Goal: Use online tool/utility: Utilize a website feature to perform a specific function

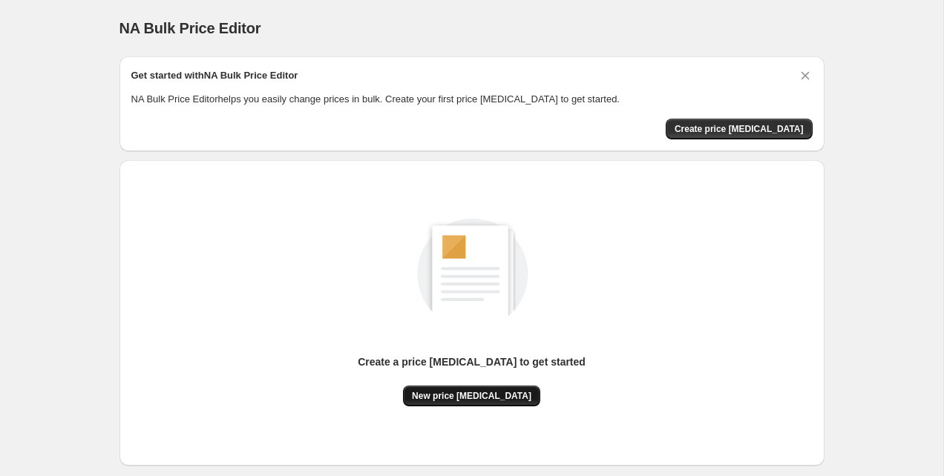
click at [479, 392] on span "New price [MEDICAL_DATA]" at bounding box center [471, 396] width 119 height 12
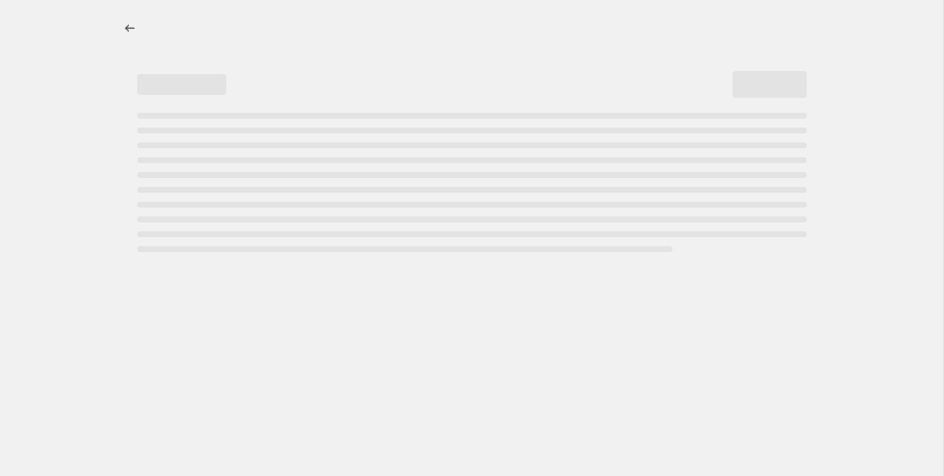
select select "percentage"
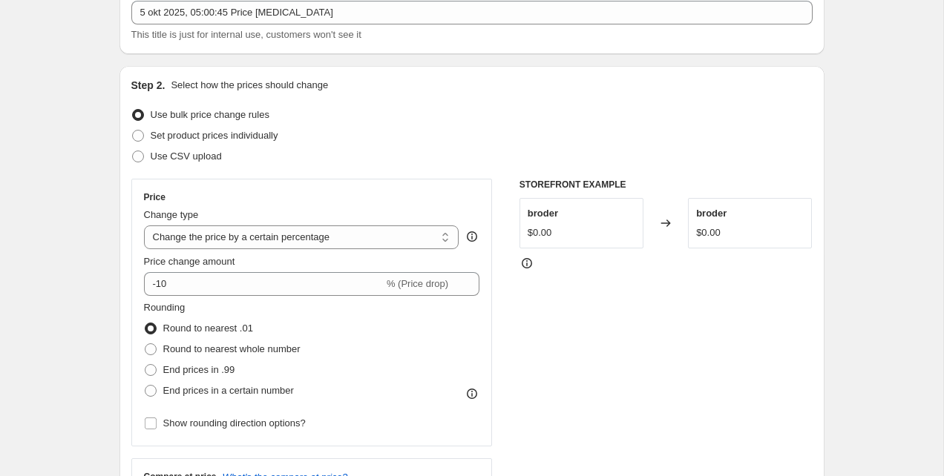
scroll to position [117, 0]
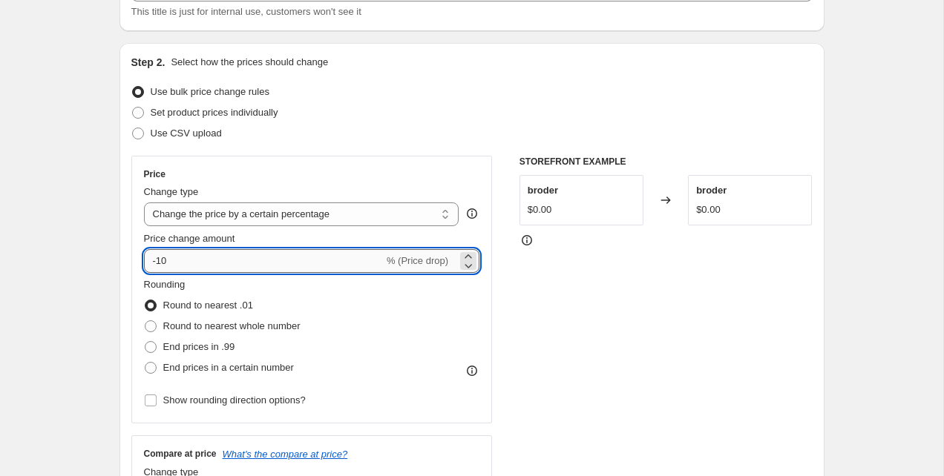
click at [226, 256] on input "-10" at bounding box center [264, 261] width 240 height 24
type input "0"
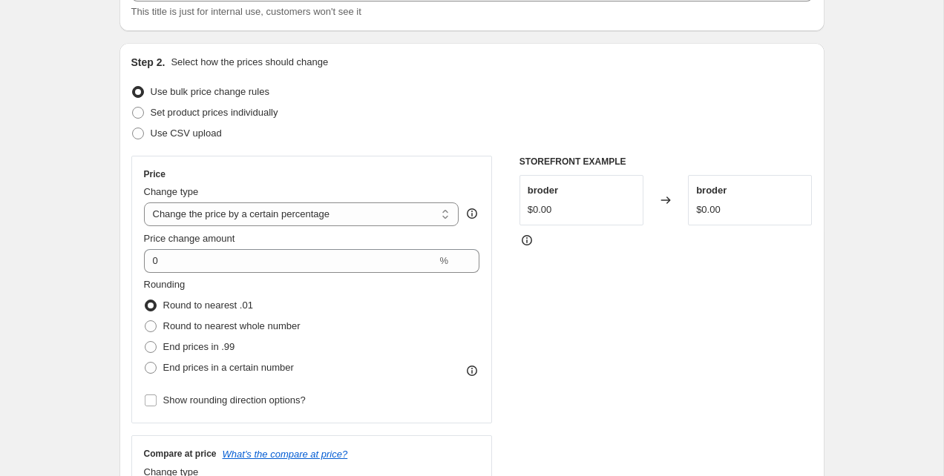
click at [209, 220] on select "Change the price to a certain amount Change the price by a certain amount Chang…" at bounding box center [301, 215] width 315 height 24
select select "no_change"
click at [144, 203] on select "Change the price to a certain amount Change the price by a certain amount Chang…" at bounding box center [301, 215] width 315 height 24
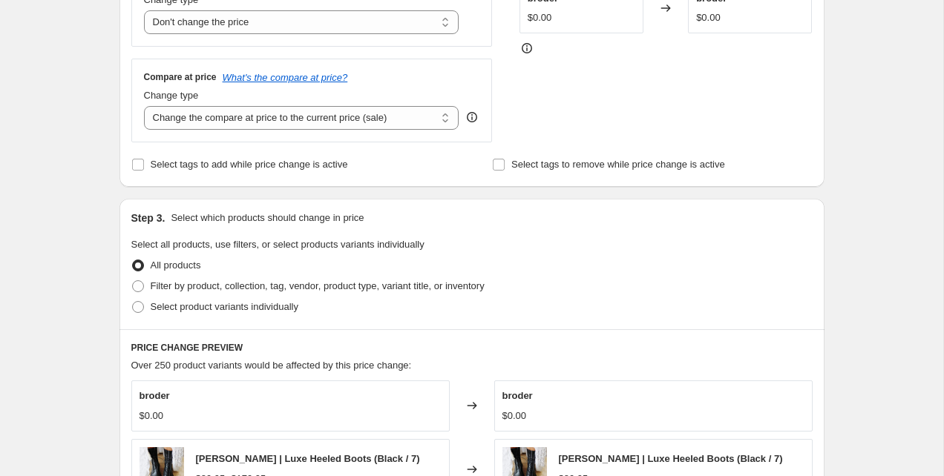
scroll to position [303, 0]
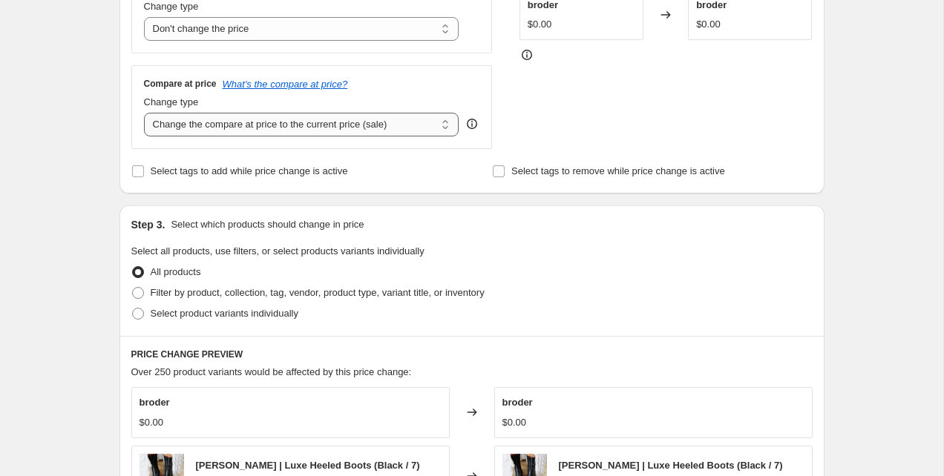
click at [224, 122] on select "Change the compare at price to the current price (sale) Change the compare at p…" at bounding box center [301, 125] width 315 height 24
select select "remove"
click at [144, 113] on select "Change the compare at price to the current price (sale) Change the compare at p…" at bounding box center [301, 125] width 315 height 24
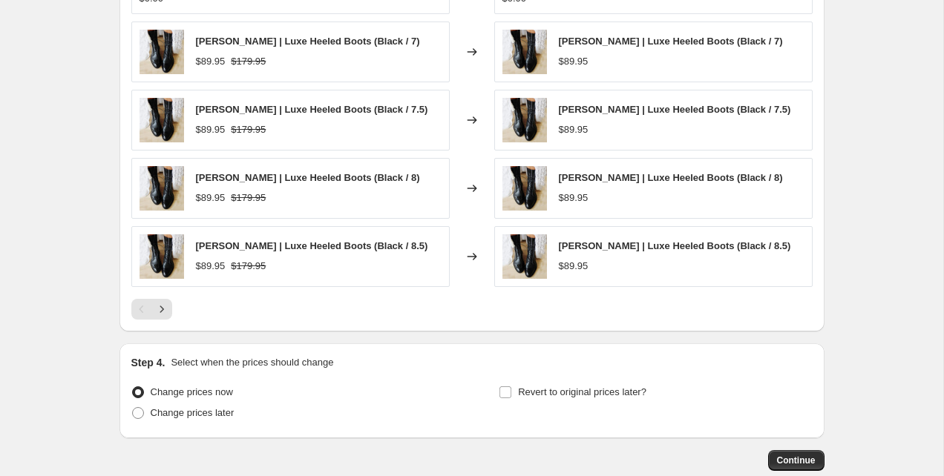
scroll to position [812, 0]
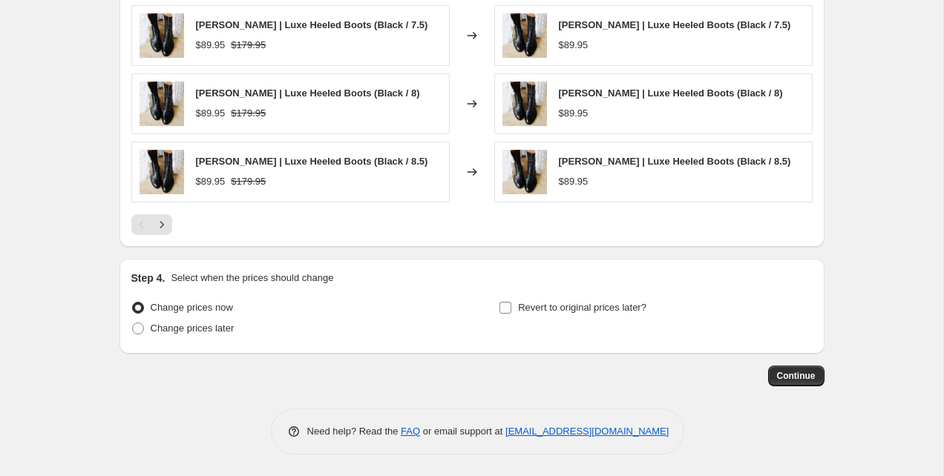
click at [525, 307] on span "Revert to original prices later?" at bounding box center [582, 307] width 128 height 11
click at [511, 307] on input "Revert to original prices later?" at bounding box center [505, 308] width 12 height 12
checkbox input "true"
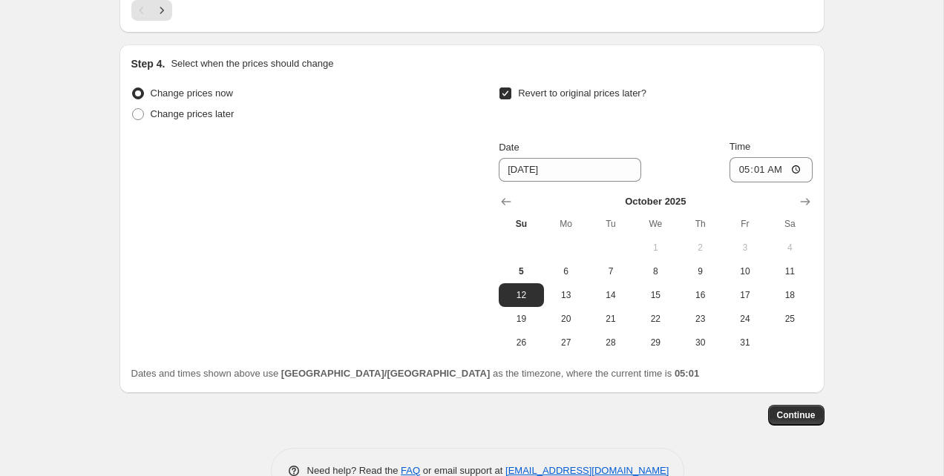
scroll to position [1066, 0]
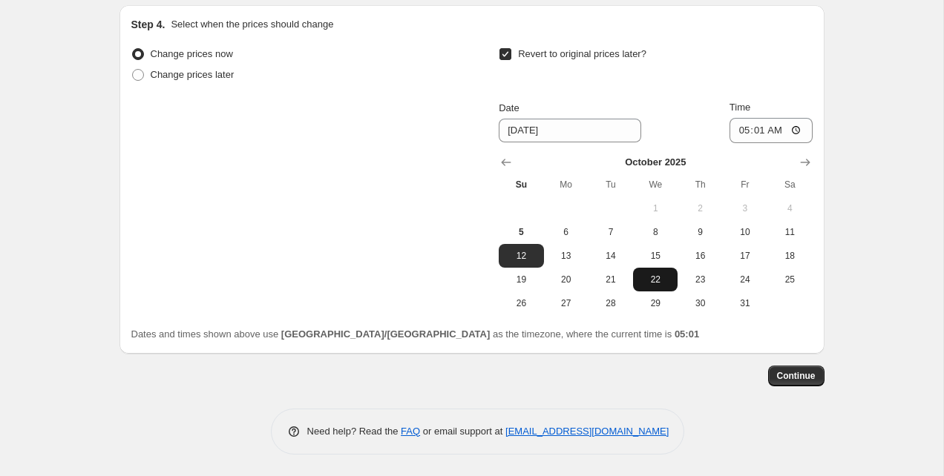
click at [663, 285] on button "22" at bounding box center [655, 280] width 45 height 24
click at [658, 304] on span "29" at bounding box center [655, 304] width 33 height 12
type input "10/29/2025"
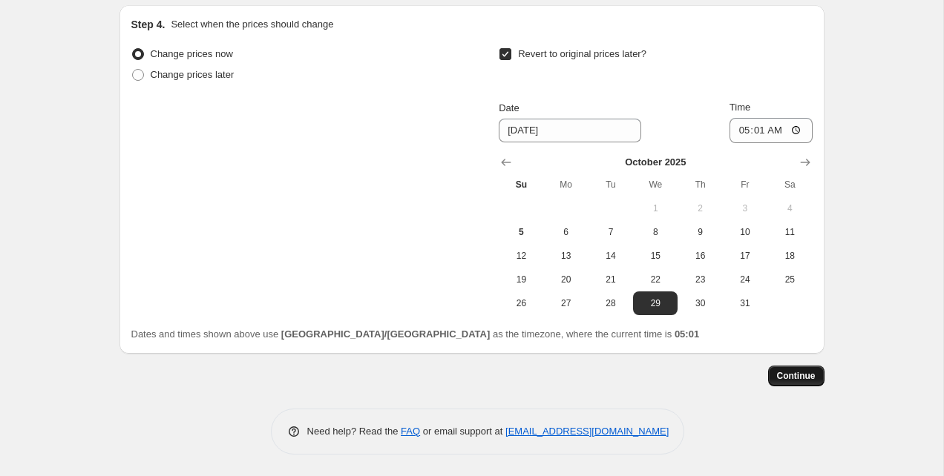
click at [786, 373] on span "Continue" at bounding box center [796, 376] width 39 height 12
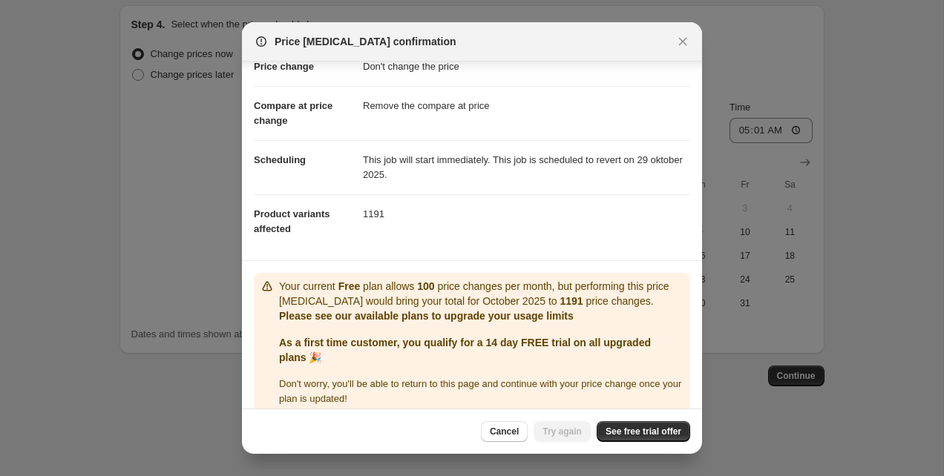
scroll to position [56, 0]
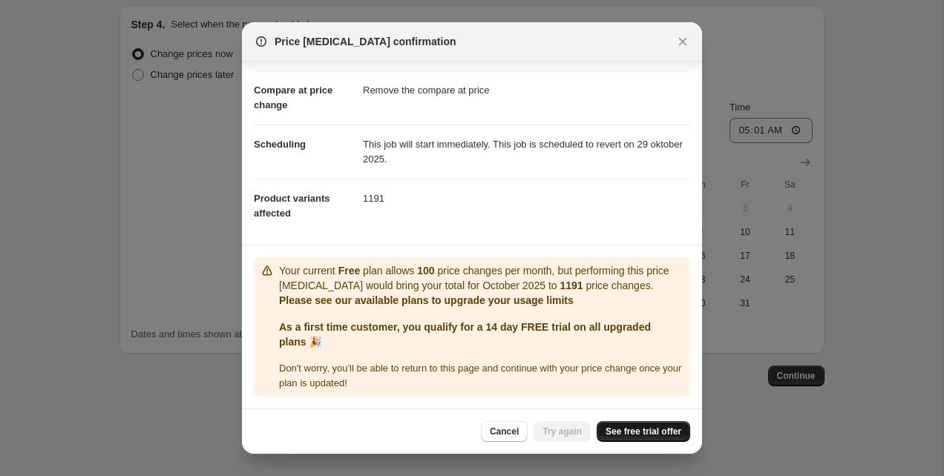
click at [646, 423] on link "See free trial offer" at bounding box center [644, 431] width 94 height 21
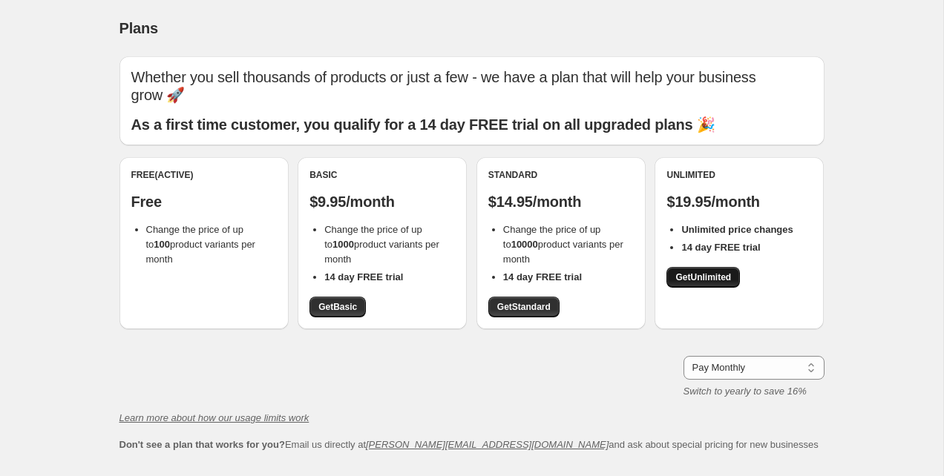
click at [704, 272] on span "Get Unlimited" at bounding box center [703, 278] width 56 height 12
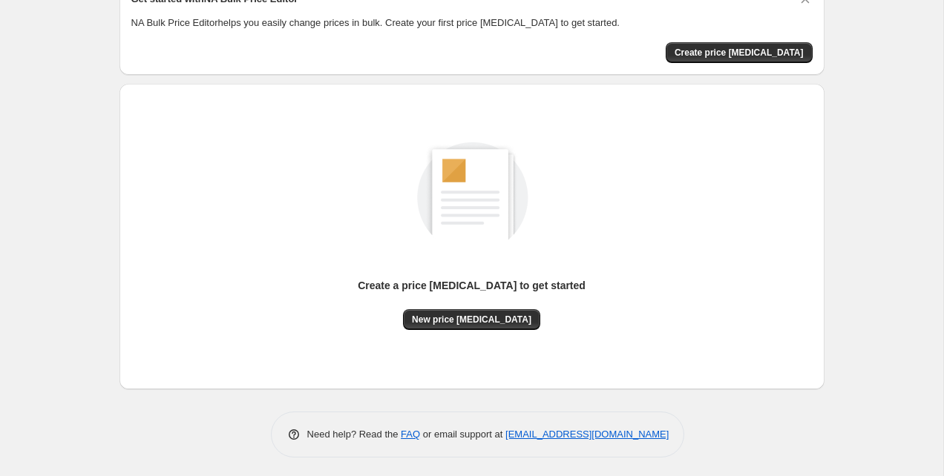
scroll to position [79, 0]
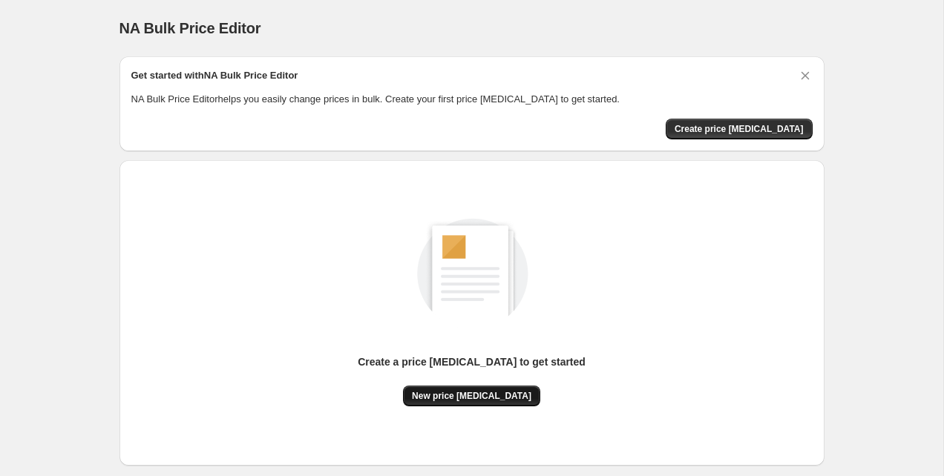
click at [479, 386] on button "New price change job" at bounding box center [471, 396] width 137 height 21
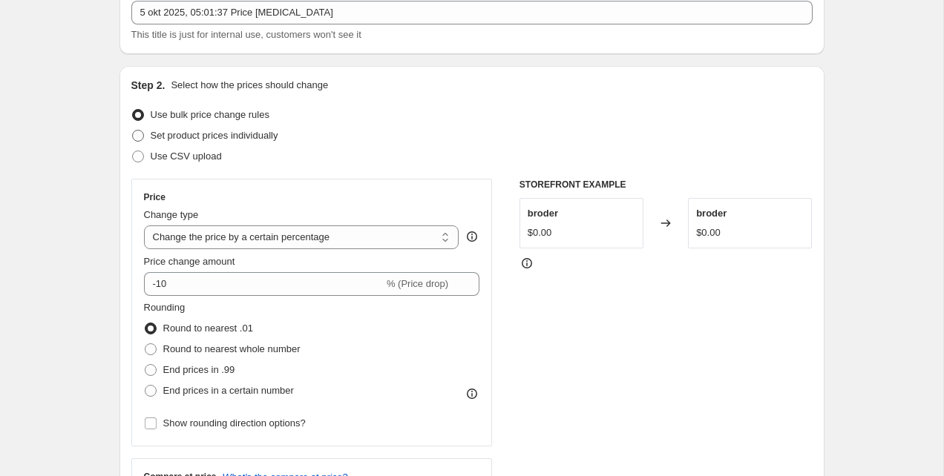
scroll to position [116, 0]
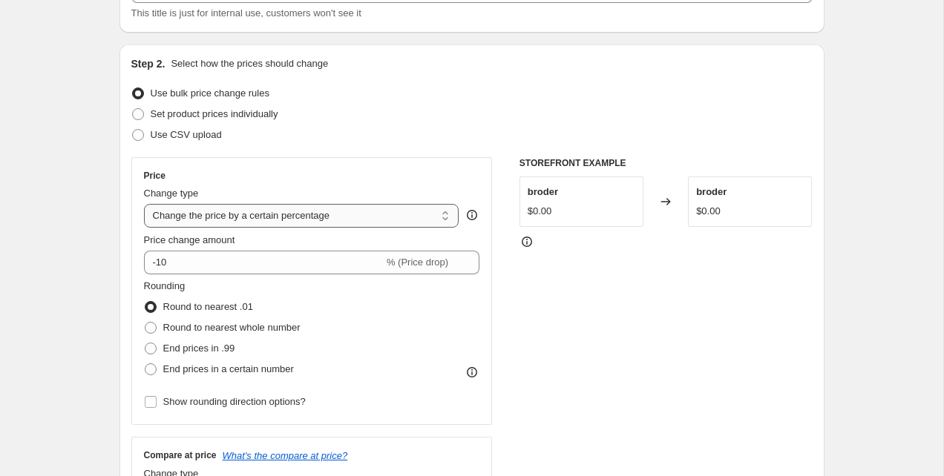
click at [220, 217] on select "Change the price to a certain amount Change the price by a certain amount Chang…" at bounding box center [301, 216] width 315 height 24
select select "no_change"
click at [144, 204] on select "Change the price to a certain amount Change the price by a certain amount Chang…" at bounding box center [301, 216] width 315 height 24
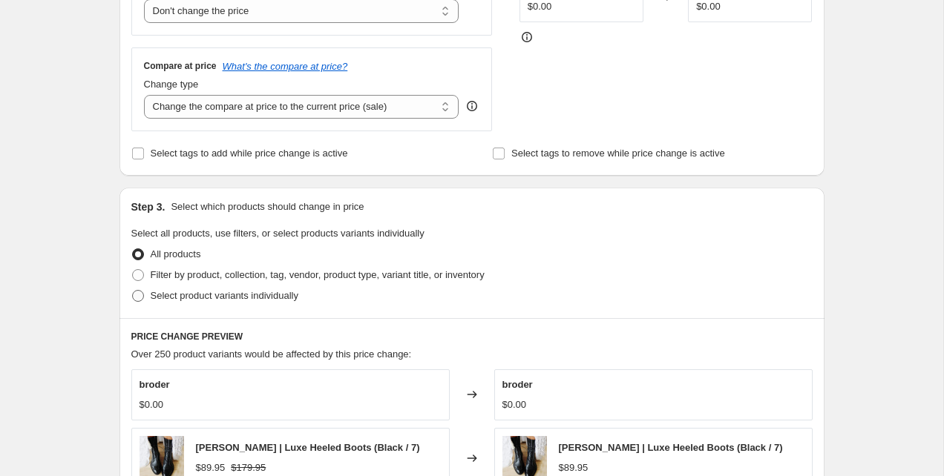
scroll to position [298, 0]
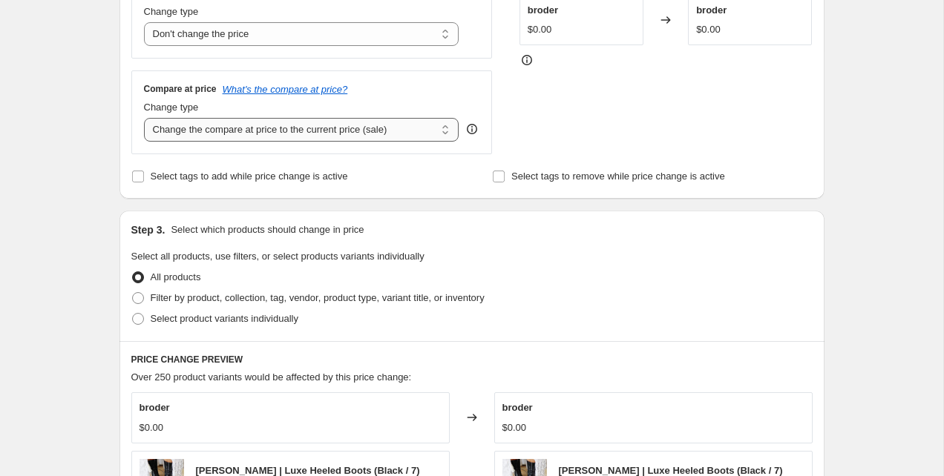
click at [229, 131] on select "Change the compare at price to the current price (sale) Change the compare at p…" at bounding box center [301, 130] width 315 height 24
select select "remove"
click at [144, 118] on select "Change the compare at price to the current price (sale) Change the compare at p…" at bounding box center [301, 130] width 315 height 24
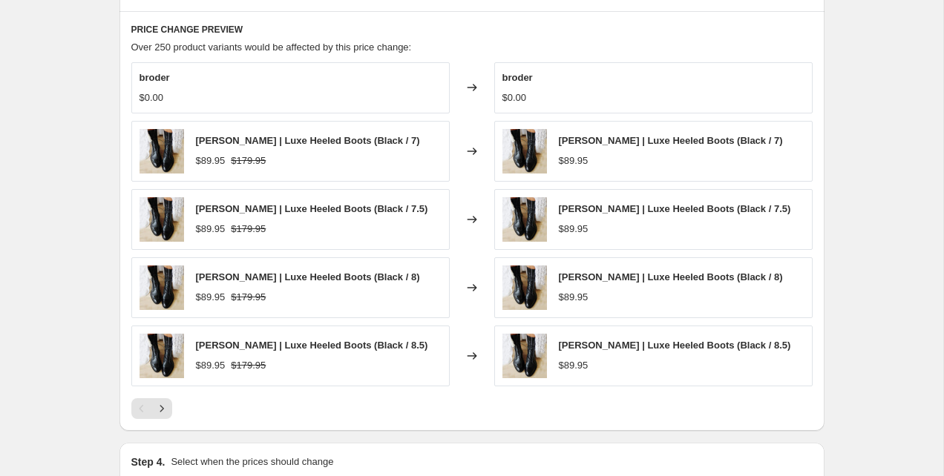
scroll to position [812, 0]
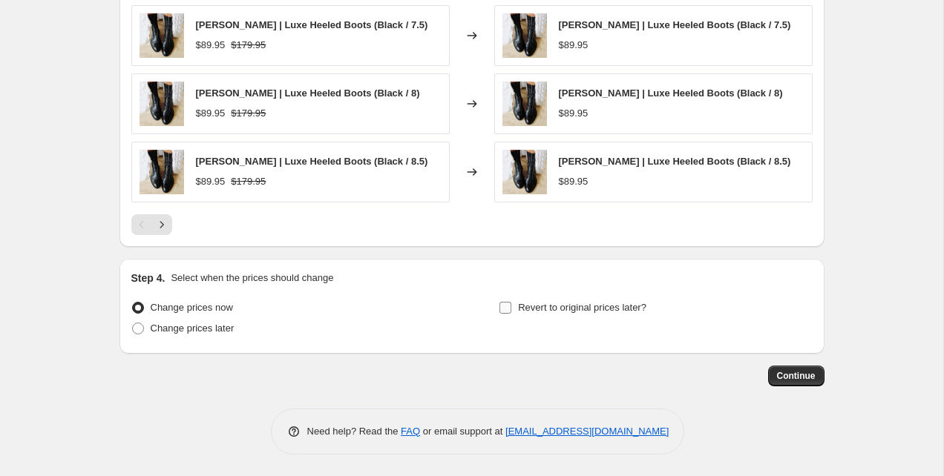
click at [561, 315] on label "Revert to original prices later?" at bounding box center [573, 308] width 148 height 21
click at [511, 314] on input "Revert to original prices later?" at bounding box center [505, 308] width 12 height 12
checkbox input "true"
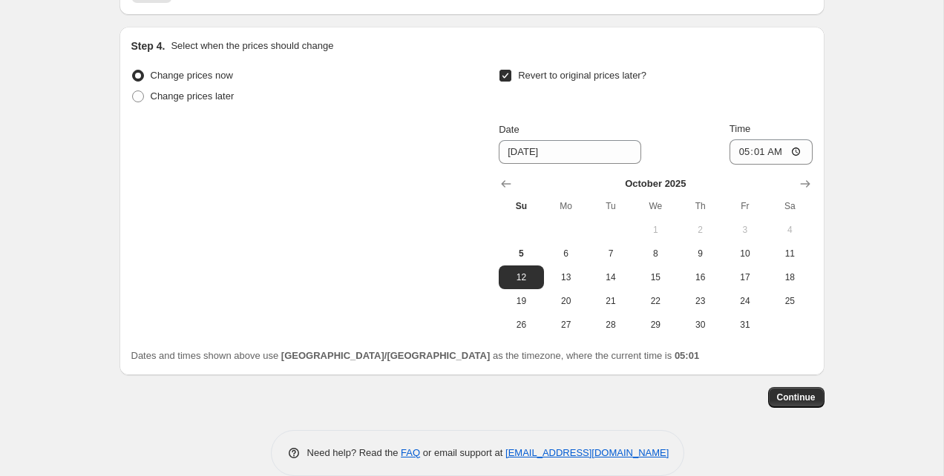
scroll to position [1066, 0]
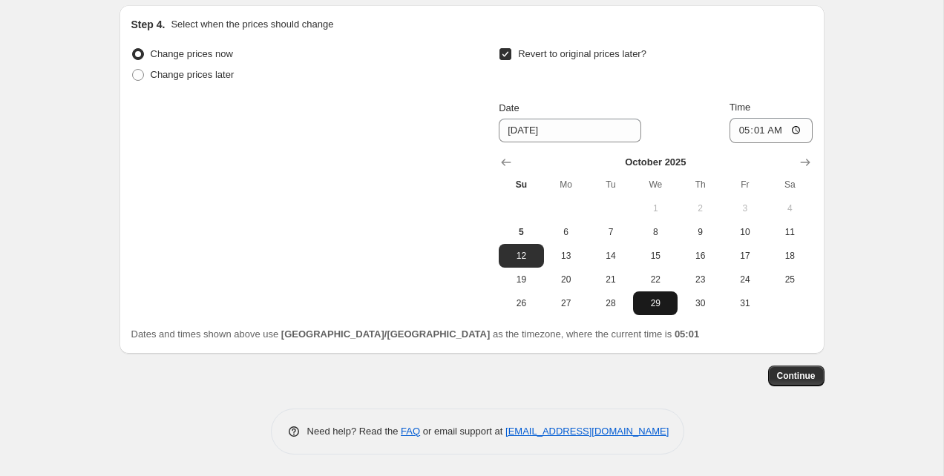
click at [643, 309] on button "29" at bounding box center [655, 304] width 45 height 24
type input "10/29/2025"
click at [790, 378] on span "Continue" at bounding box center [796, 376] width 39 height 12
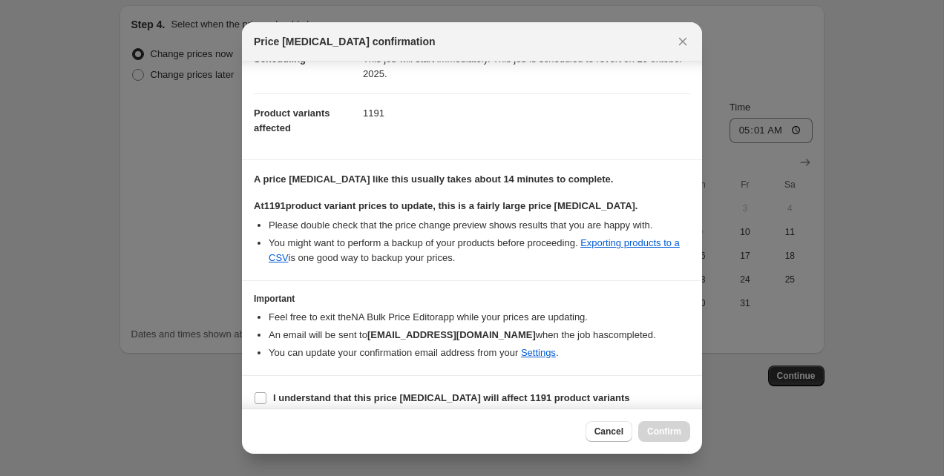
scroll to position [154, 0]
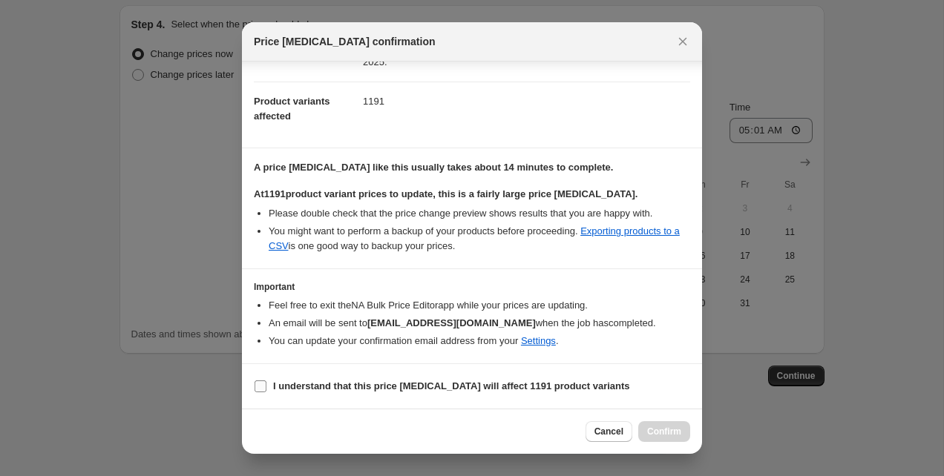
click at [294, 387] on b "I understand that this price change job will affect 1191 product variants" at bounding box center [451, 386] width 357 height 11
click at [266, 387] on input "I understand that this price change job will affect 1191 product variants" at bounding box center [261, 387] width 12 height 12
checkbox input "true"
click at [649, 431] on span "Confirm" at bounding box center [664, 432] width 34 height 12
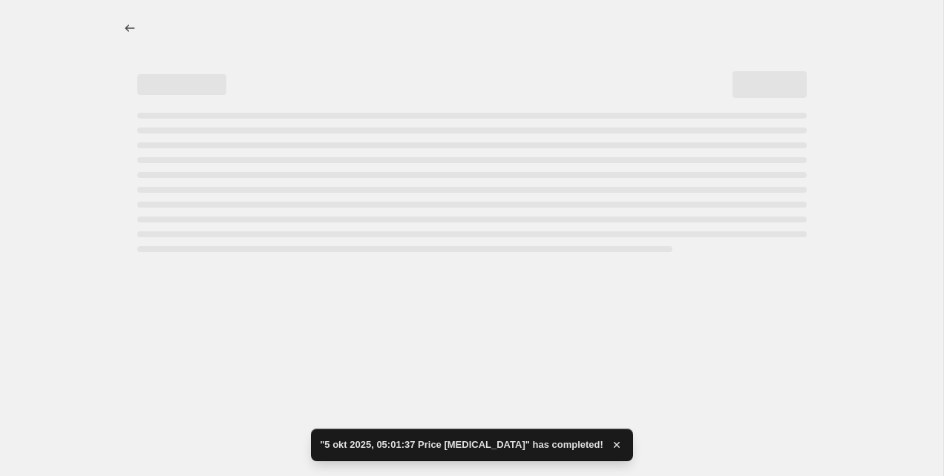
select select "no_change"
select select "remove"
